Goal: Task Accomplishment & Management: Use online tool/utility

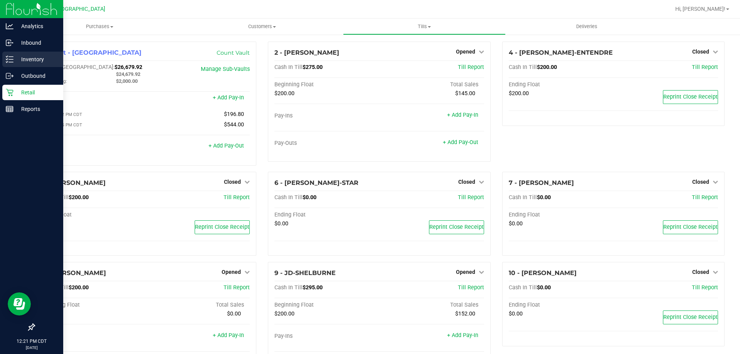
click at [35, 61] on p "Inventory" at bounding box center [36, 59] width 46 height 9
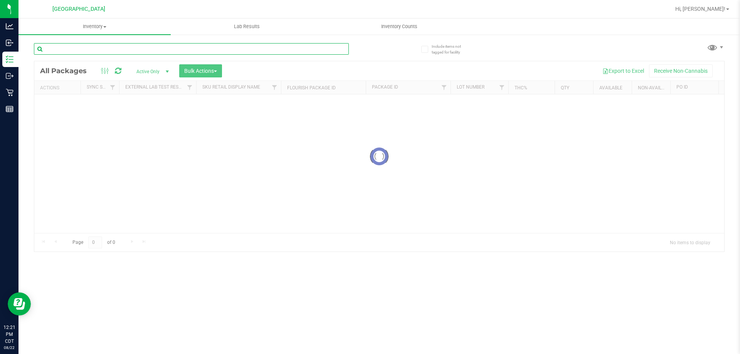
click at [117, 50] on input "text" at bounding box center [191, 49] width 315 height 12
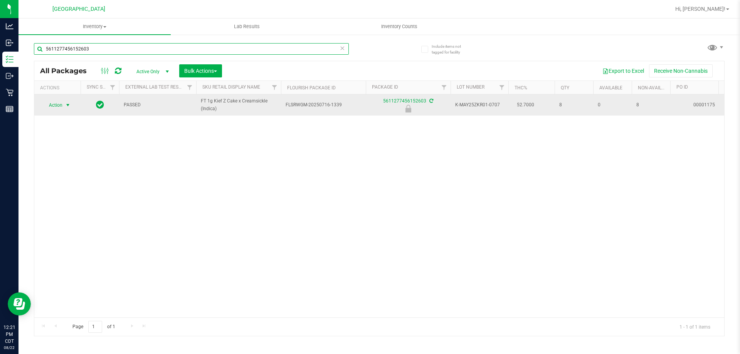
type input "5611277456152603"
click at [59, 104] on span "Action" at bounding box center [52, 105] width 21 height 11
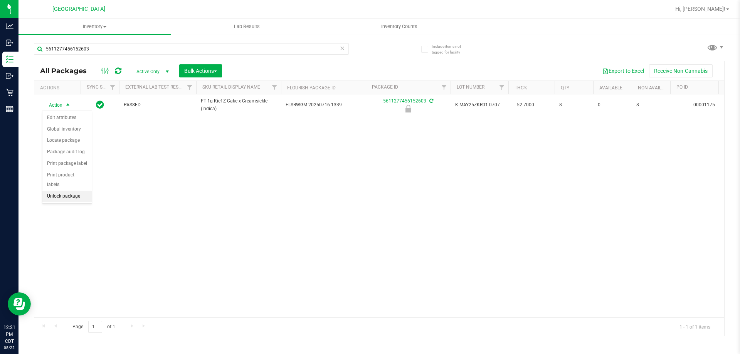
click at [66, 191] on li "Unlock package" at bounding box center [66, 197] width 49 height 12
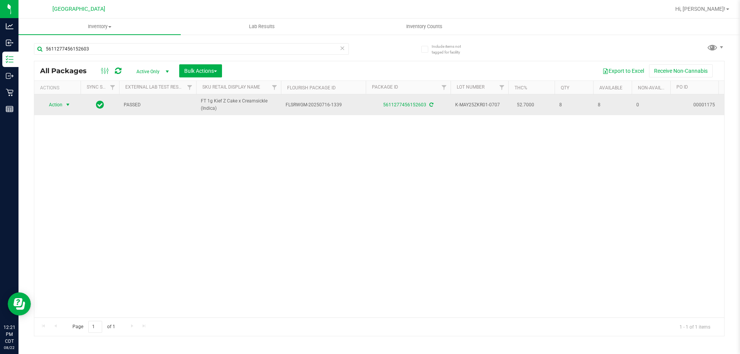
click at [54, 103] on span "Action" at bounding box center [52, 104] width 21 height 11
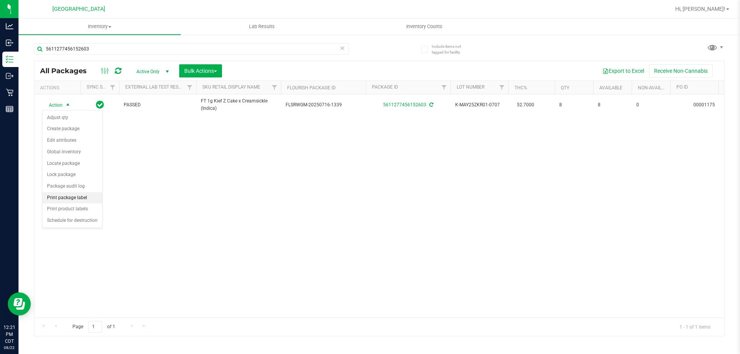
click at [81, 200] on li "Print package label" at bounding box center [72, 198] width 60 height 12
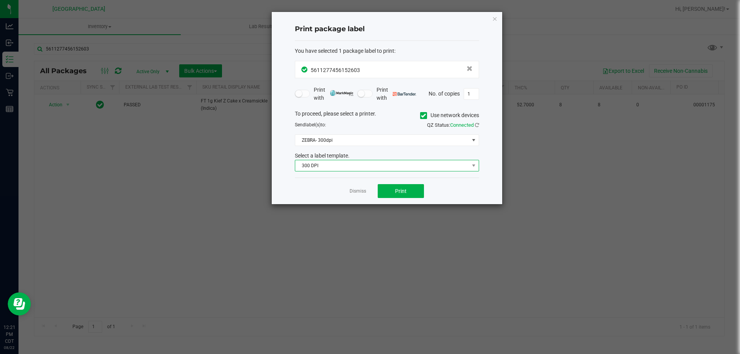
click at [320, 164] on span "300 DPI" at bounding box center [382, 165] width 174 height 11
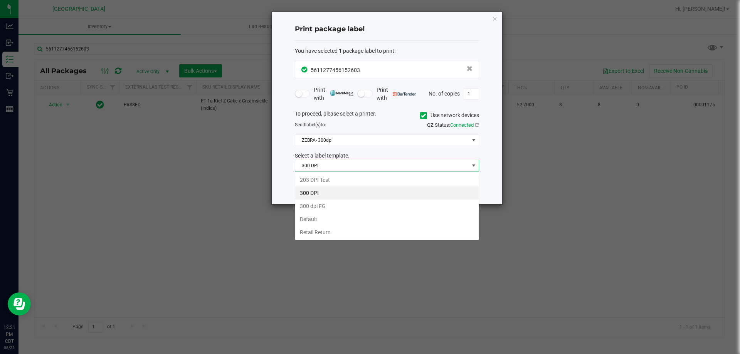
scroll to position [12, 184]
drag, startPoint x: 320, startPoint y: 182, endPoint x: 331, endPoint y: 178, distance: 11.1
click at [326, 180] on li "203 DPI Test" at bounding box center [386, 179] width 183 height 13
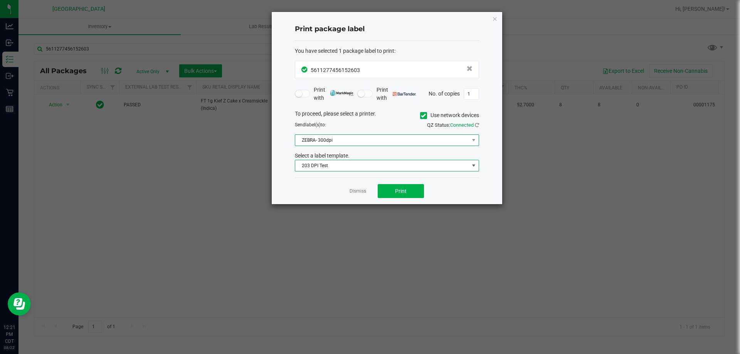
click at [340, 136] on span "ZEBRA- 300dpi" at bounding box center [382, 140] width 174 height 11
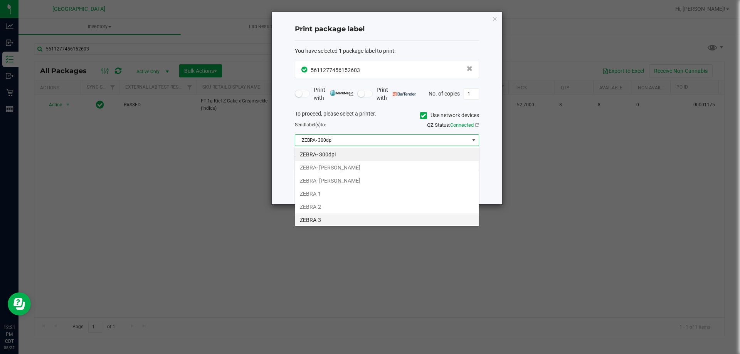
click at [328, 220] on li "ZEBRA-3" at bounding box center [386, 220] width 183 height 13
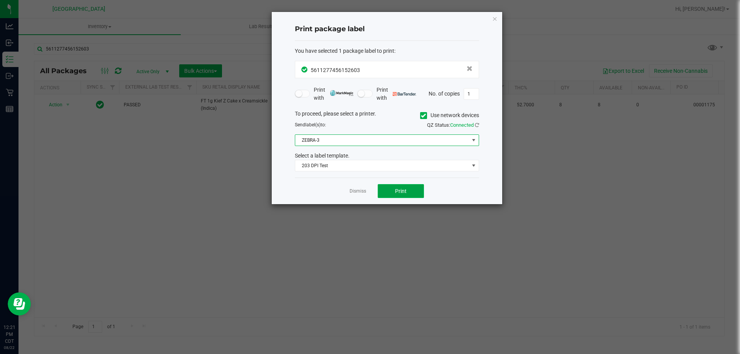
click at [400, 193] on span "Print" at bounding box center [401, 191] width 12 height 6
